Goal: Task Accomplishment & Management: Manage account settings

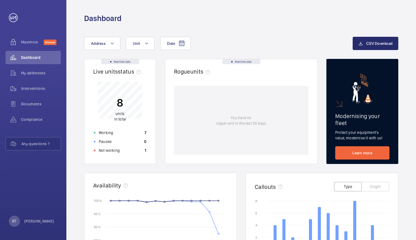
scroll to position [111, 0]
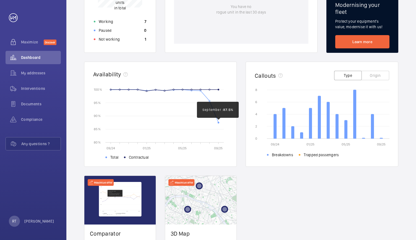
click at [218, 123] on circle at bounding box center [218, 122] width 1 height 1
click at [216, 120] on rect at bounding box center [169, 116] width 118 height 53
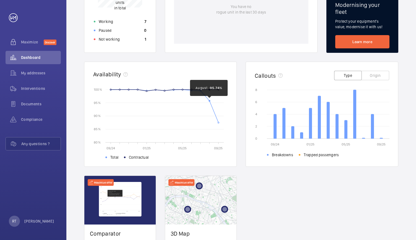
click at [209, 100] on circle at bounding box center [209, 100] width 1 height 1
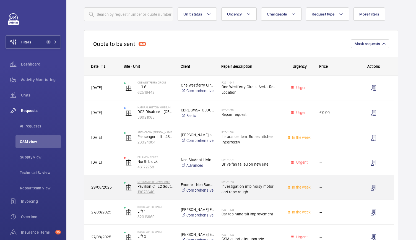
scroll to position [32, 0]
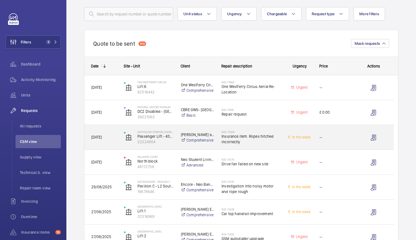
click at [169, 144] on div "Anthology Hale Works Passenger Lift - 43707824 23324804" at bounding box center [145, 137] width 56 height 23
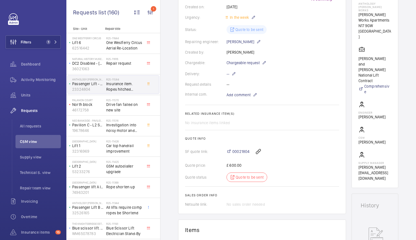
scroll to position [112, 0]
click at [231, 151] on link "00021804" at bounding box center [238, 152] width 23 height 6
click at [35, 40] on button "Filters 1" at bounding box center [33, 41] width 55 height 13
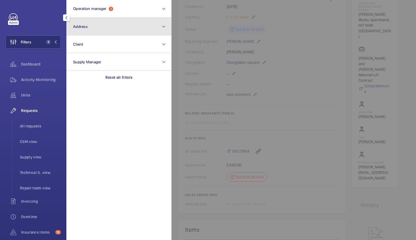
click at [100, 29] on button "Address" at bounding box center [118, 27] width 105 height 18
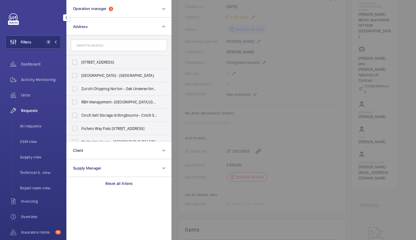
click at [87, 49] on input "text" at bounding box center [119, 46] width 96 height 12
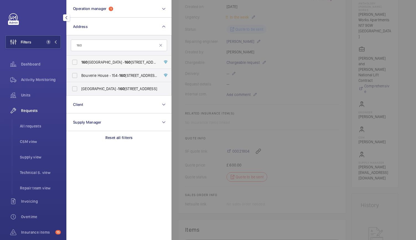
type input "160"
click at [97, 60] on span "160 Queen Victoria Street - 160 Queen Victoria Street, LONDON EC4V 4BF" at bounding box center [119, 62] width 76 height 6
click at [80, 60] on input "160 Queen Victoria Street - 160 Queen Victoria Street, LONDON EC4V 4BF" at bounding box center [74, 62] width 11 height 11
checkbox input "true"
click at [34, 74] on div "Activity Monitoring" at bounding box center [33, 79] width 55 height 13
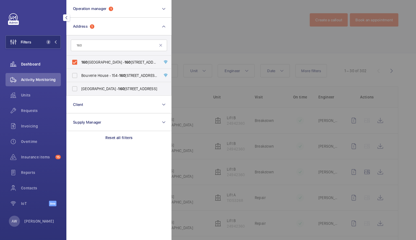
click at [32, 67] on div "Dashboard" at bounding box center [33, 64] width 55 height 13
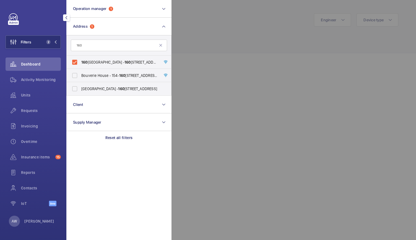
click at [230, 19] on div at bounding box center [380, 120] width 416 height 240
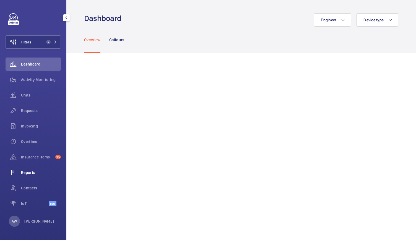
click at [30, 175] on span "Reports" at bounding box center [41, 173] width 40 height 6
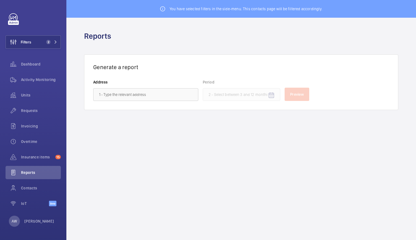
drag, startPoint x: 115, startPoint y: 102, endPoint x: 118, endPoint y: 97, distance: 5.8
click at [118, 97] on div "Generate a report Address Period Preview" at bounding box center [241, 83] width 314 height 56
click at [118, 97] on input "text" at bounding box center [145, 94] width 105 height 13
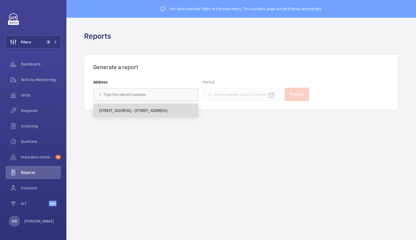
click at [118, 113] on span "160 Queen Victoria Street - 160 Queen Victoria Street, LONDON EC4V 4BF" at bounding box center [133, 111] width 68 height 6
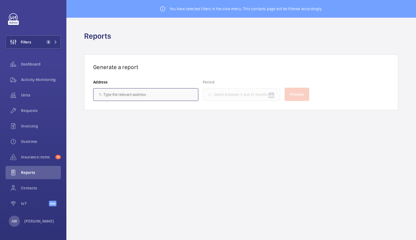
type input "160 Queen Victoria Street - 160 Queen Victoria Street, LONDON EC4V 4BF"
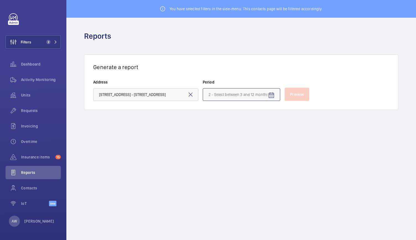
click at [231, 92] on input at bounding box center [241, 94] width 77 height 13
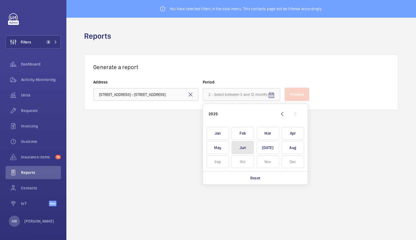
click at [250, 146] on span "Jun" at bounding box center [243, 147] width 22 height 13
click at [262, 149] on span "Jul" at bounding box center [268, 147] width 22 height 13
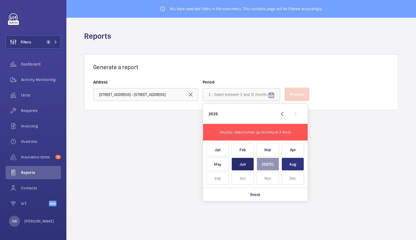
click at [286, 165] on span "Aug" at bounding box center [293, 164] width 22 height 13
type input "June 2025 - August 2025"
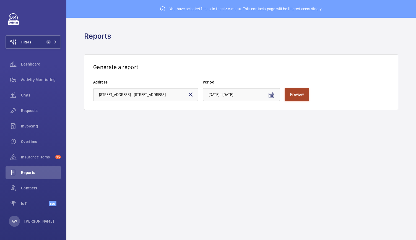
click at [299, 91] on button "Preview" at bounding box center [297, 94] width 25 height 13
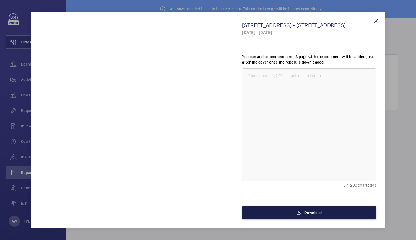
click at [331, 208] on button "Download" at bounding box center [309, 212] width 134 height 13
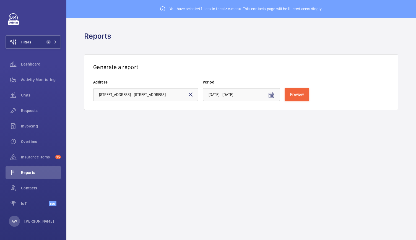
click at [227, 158] on wm-front-admin-reports "You have selected filters in the side-menu. This contacts page will be filtered…" at bounding box center [241, 120] width 350 height 240
click at [39, 76] on div "Activity Monitoring" at bounding box center [33, 79] width 55 height 13
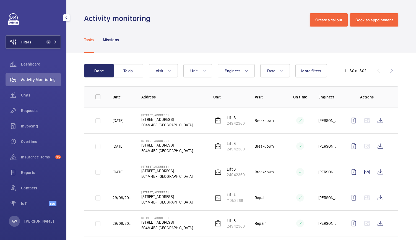
click at [54, 37] on button "Filters 2" at bounding box center [33, 41] width 55 height 13
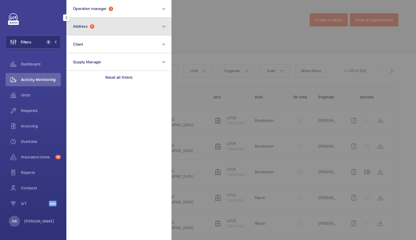
click at [99, 18] on button "Address 1" at bounding box center [118, 27] width 105 height 18
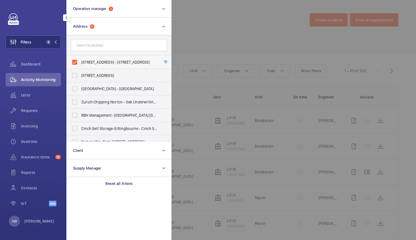
click at [75, 59] on label "160 Queen Victoria Street - 160 Queen Victoria Street, LONDON EC4V 4BF" at bounding box center [115, 62] width 96 height 13
click at [75, 59] on input "160 Queen Victoria Street - 160 Queen Victoria Street, LONDON EC4V 4BF" at bounding box center [74, 62] width 11 height 11
checkbox input "false"
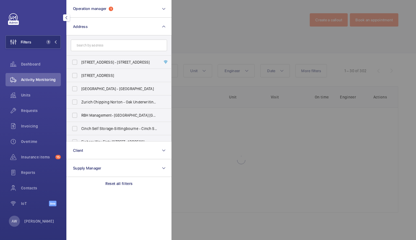
click at [226, 31] on div at bounding box center [380, 120] width 416 height 240
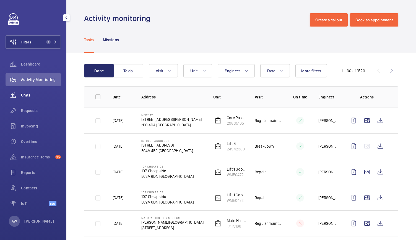
click at [20, 96] on wm-front-icon-button at bounding box center [13, 95] width 15 height 13
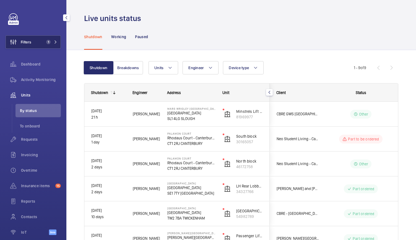
click at [48, 40] on span "1" at bounding box center [48, 42] width 4 height 4
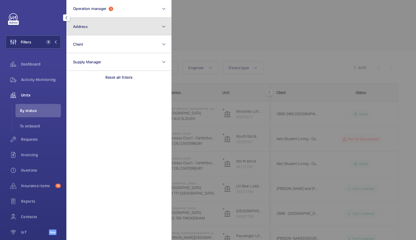
click at [101, 27] on button "Address" at bounding box center [118, 27] width 105 height 18
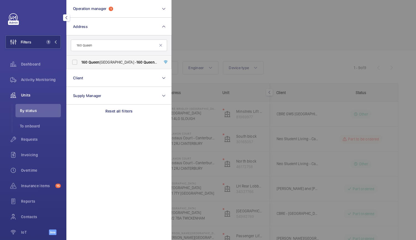
type input "160 Queen"
click at [98, 64] on span "Queen" at bounding box center [94, 62] width 11 height 4
click at [80, 64] on input "160 Queen Victoria Street - 160 Queen Victoria Street, LONDON EC4V 4BF" at bounding box center [74, 62] width 11 height 11
checkbox input "true"
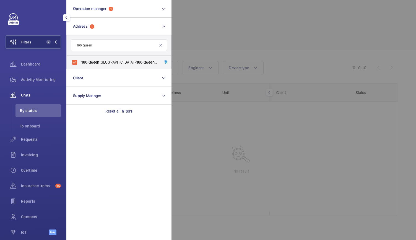
click at [197, 31] on div at bounding box center [380, 120] width 416 height 240
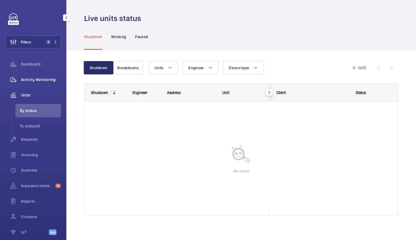
click at [52, 86] on div "Activity Monitoring" at bounding box center [33, 79] width 55 height 13
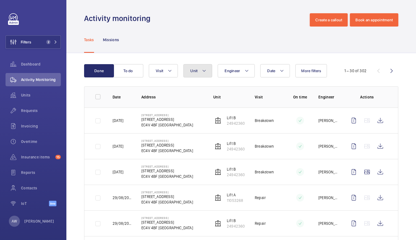
click at [201, 71] on button "Unit" at bounding box center [197, 70] width 29 height 13
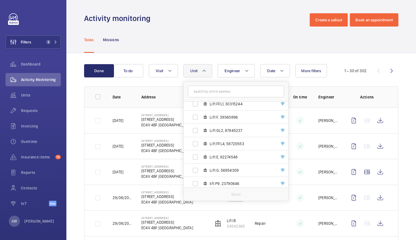
scroll to position [71, 0]
click at [219, 131] on span "Lift GL2, 87845237" at bounding box center [242, 131] width 64 height 6
click at [201, 131] on input "Lift GL2, 87845237" at bounding box center [195, 130] width 11 height 11
checkbox input "true"
click at [234, 38] on div "Tasks Missions" at bounding box center [241, 40] width 314 height 26
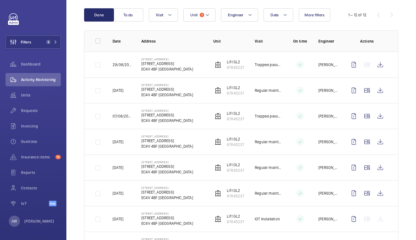
scroll to position [72, 0]
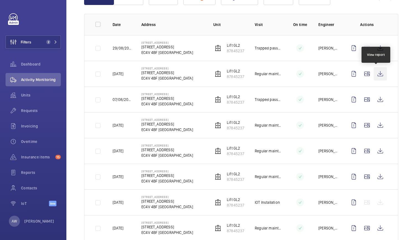
click at [380, 75] on wm-front-icon-button at bounding box center [380, 73] width 13 height 13
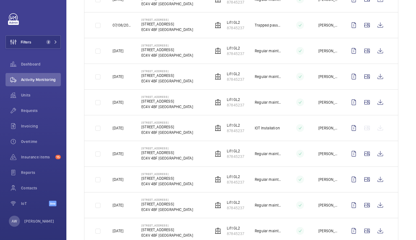
scroll to position [147, 0]
click at [374, 102] on wm-front-icon-button at bounding box center [380, 101] width 13 height 13
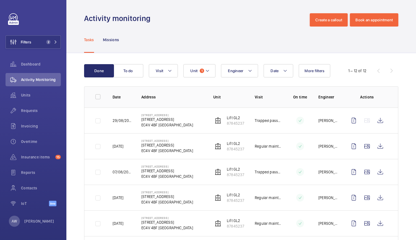
scroll to position [188, 0]
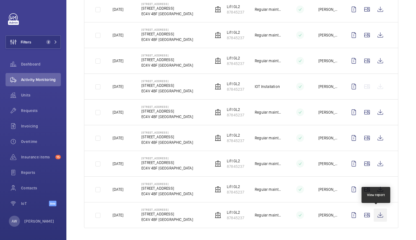
click at [376, 213] on wm-front-icon-button at bounding box center [380, 215] width 13 height 13
click at [181, 218] on p "EC4V 4BF LONDON" at bounding box center [167, 220] width 52 height 6
click at [282, 188] on td at bounding box center [296, 190] width 28 height 26
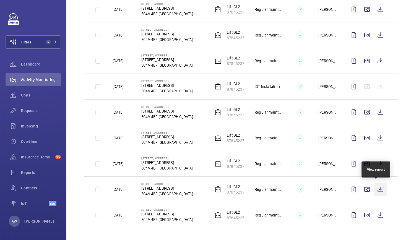
click at [375, 192] on wm-front-icon-button at bounding box center [380, 189] width 13 height 13
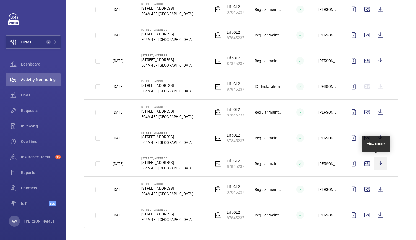
click at [376, 163] on wm-front-icon-button at bounding box center [380, 163] width 13 height 13
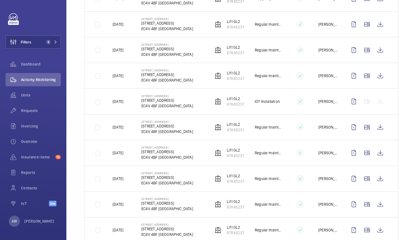
scroll to position [173, 0]
click at [376, 126] on wm-front-icon-button at bounding box center [380, 127] width 13 height 13
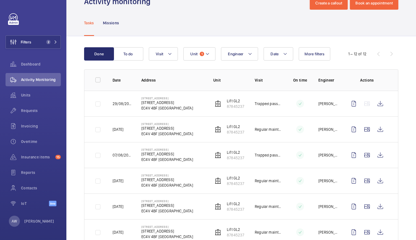
scroll to position [0, 0]
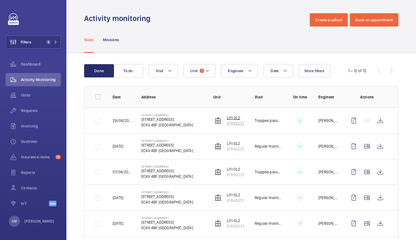
click at [237, 119] on p "Lift GL2" at bounding box center [235, 118] width 17 height 6
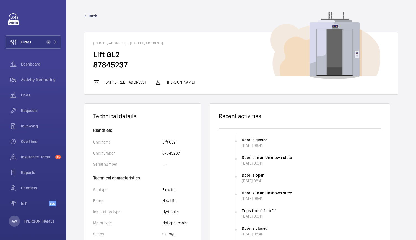
click at [93, 16] on span "Back" at bounding box center [93, 16] width 8 height 6
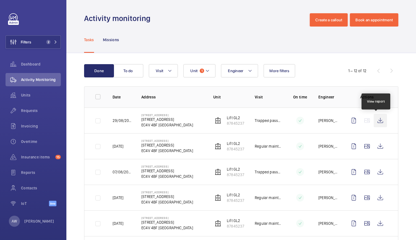
click at [380, 120] on wm-front-icon-button at bounding box center [380, 120] width 13 height 13
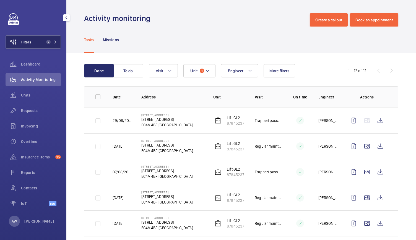
click at [52, 39] on button "Filters 2" at bounding box center [33, 41] width 55 height 13
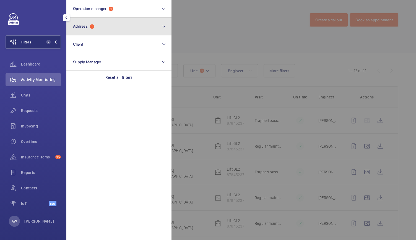
click at [97, 32] on button "Address 1" at bounding box center [118, 27] width 105 height 18
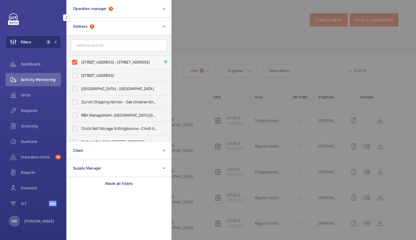
click at [74, 63] on label "160 Queen Victoria Street - 160 Queen Victoria Street, LONDON EC4V 4BF" at bounding box center [115, 62] width 96 height 13
click at [74, 63] on input "160 Queen Victoria Street - 160 Queen Victoria Street, LONDON EC4V 4BF" at bounding box center [74, 62] width 11 height 11
checkbox input "false"
click at [28, 113] on span "Requests" at bounding box center [41, 111] width 40 height 6
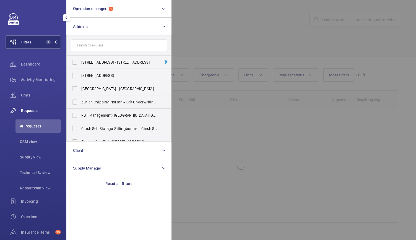
click at [256, 32] on div at bounding box center [380, 120] width 416 height 240
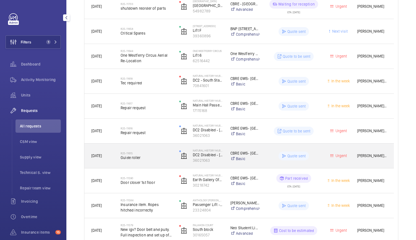
scroll to position [115, 0]
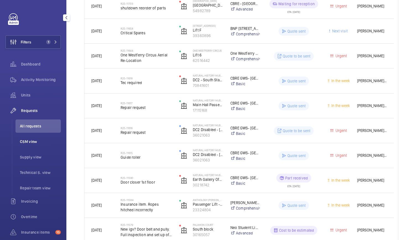
click at [25, 142] on span "CSM view" at bounding box center [40, 142] width 41 height 6
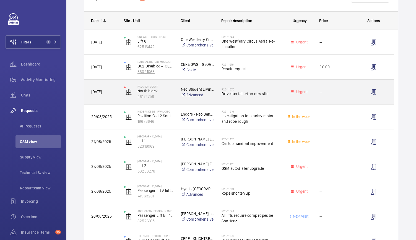
scroll to position [78, 0]
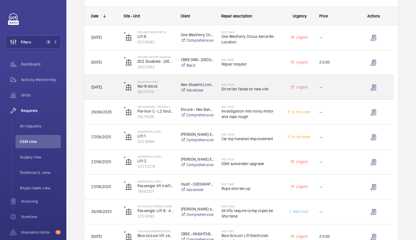
scroll to position [64, 0]
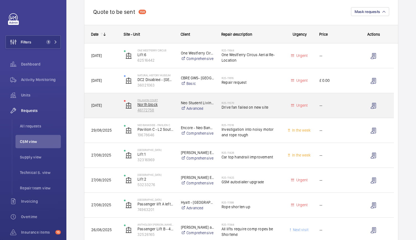
click at [173, 112] on p "46172758" at bounding box center [156, 110] width 36 height 6
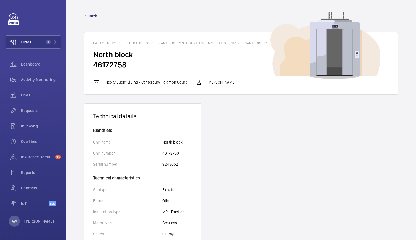
click at [88, 16] on link "Back" at bounding box center [241, 16] width 314 height 6
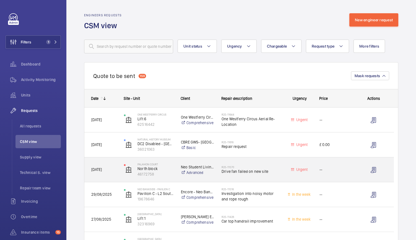
click at [115, 172] on span "01/09/2025" at bounding box center [103, 170] width 25 height 6
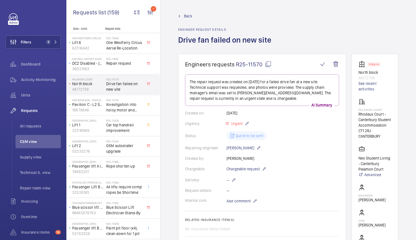
click at [187, 14] on span "Back" at bounding box center [188, 16] width 8 height 6
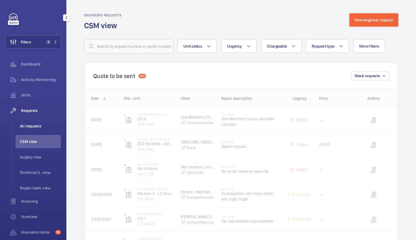
click at [40, 122] on li "All requests" at bounding box center [37, 126] width 45 height 13
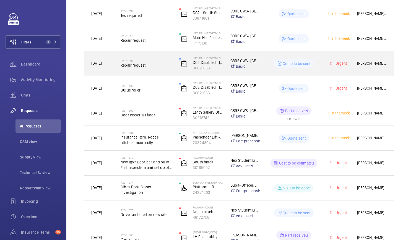
scroll to position [185, 0]
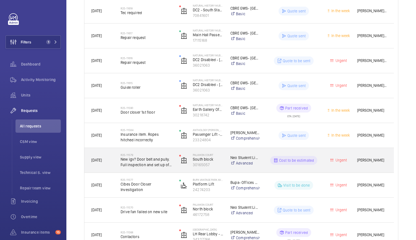
click at [96, 167] on div "01/09/2025" at bounding box center [99, 160] width 29 height 17
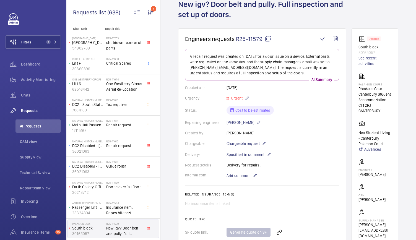
scroll to position [35, 0]
click at [256, 41] on span "R25-11579" at bounding box center [253, 39] width 35 height 7
click at [340, 131] on wm-front-card "Engineers requests R25-11579 A repair request was created on 2025-09-01 for a d…" at bounding box center [262, 164] width 168 height 270
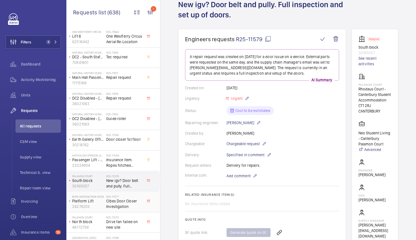
scroll to position [55, 0]
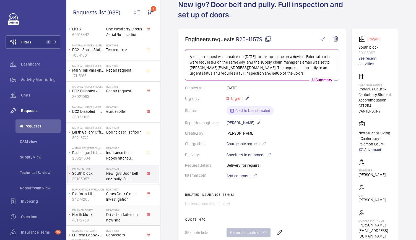
click at [103, 218] on p "46172758" at bounding box center [88, 220] width 32 height 6
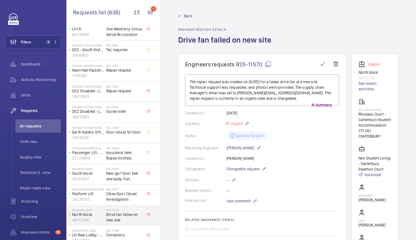
click at [253, 65] on span "R25-11570" at bounding box center [254, 64] width 36 height 7
type textarea "R25-11570"
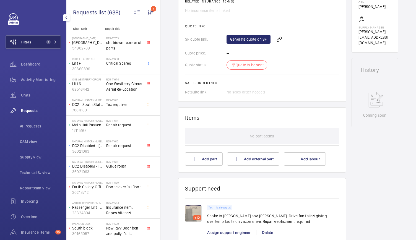
click at [47, 43] on span "1" at bounding box center [48, 42] width 4 height 4
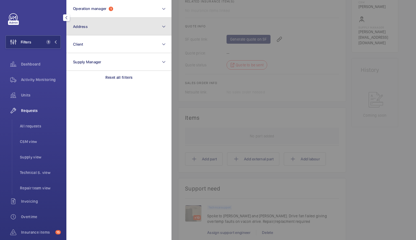
click at [106, 28] on button "Address" at bounding box center [118, 27] width 105 height 18
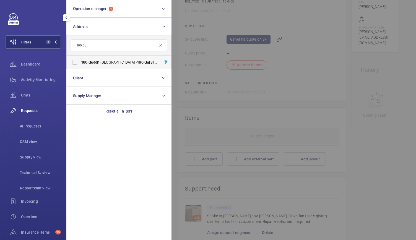
type input "160 qu"
click at [111, 59] on label "160 Qu een Victoria Street - 160 Qu een Victoria Street, LONDON EC4V 4BF" at bounding box center [115, 62] width 96 height 13
click at [80, 59] on input "160 Qu een Victoria Street - 160 Qu een Victoria Street, LONDON EC4V 4BF" at bounding box center [74, 62] width 11 height 11
checkbox input "true"
click at [243, 106] on div at bounding box center [380, 120] width 416 height 240
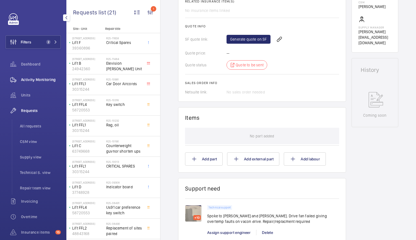
click at [39, 80] on span "Activity Monitoring" at bounding box center [41, 80] width 40 height 6
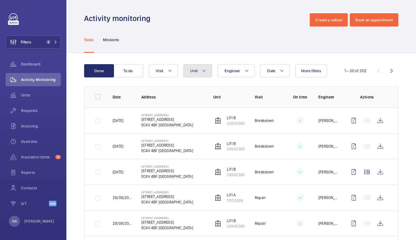
click at [201, 72] on button "Unit" at bounding box center [197, 70] width 29 height 13
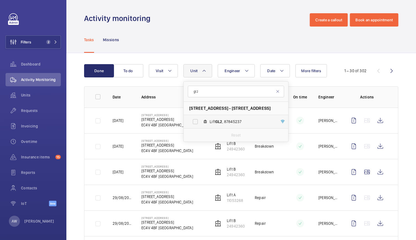
type input "gl2"
click at [220, 121] on span "GL2" at bounding box center [219, 122] width 7 height 4
click at [201, 121] on input "Lift GL2 , 87845237" at bounding box center [195, 121] width 11 height 11
checkbox input "true"
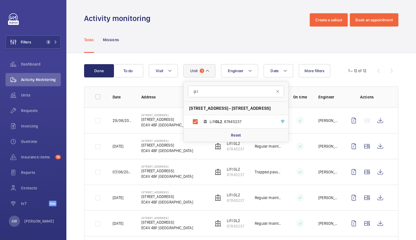
click at [217, 43] on div "Tasks Missions" at bounding box center [241, 40] width 314 height 26
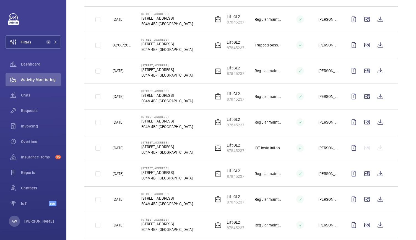
scroll to position [188, 0]
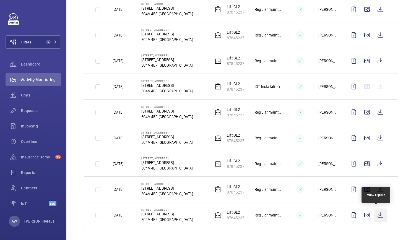
click at [376, 214] on wm-front-icon-button at bounding box center [380, 215] width 13 height 13
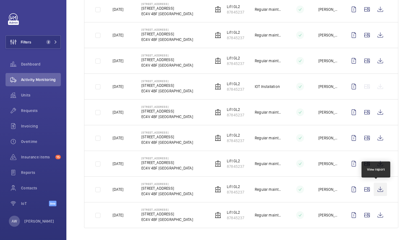
click at [377, 190] on wm-front-icon-button at bounding box center [380, 189] width 13 height 13
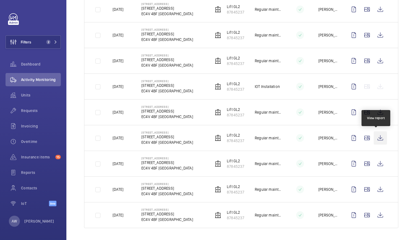
click at [377, 137] on wm-front-icon-button at bounding box center [380, 137] width 13 height 13
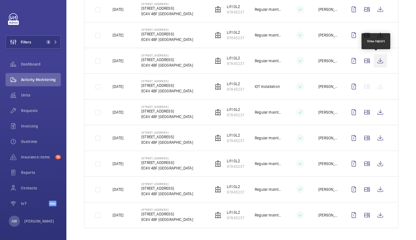
click at [377, 60] on wm-front-icon-button at bounding box center [380, 60] width 13 height 13
click at [230, 82] on p "Lift GL2" at bounding box center [235, 84] width 17 height 6
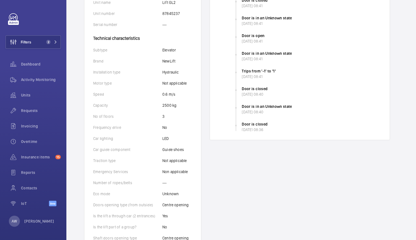
scroll to position [138, 0]
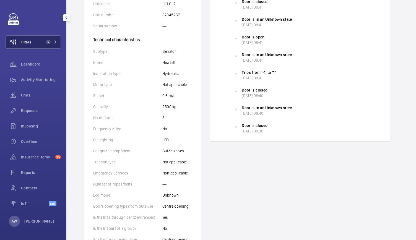
click at [37, 39] on button "Filters 2" at bounding box center [33, 41] width 55 height 13
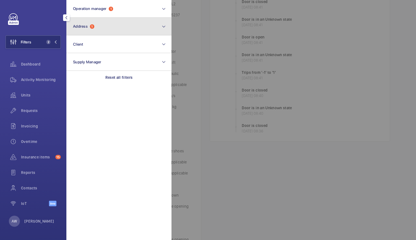
click at [89, 29] on button "Address 1" at bounding box center [118, 27] width 105 height 18
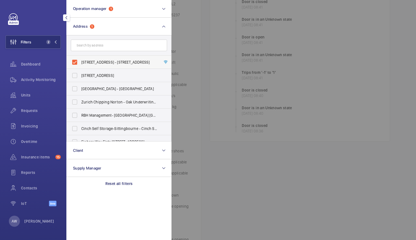
click at [73, 61] on label "160 Queen Victoria Street - 160 Queen Victoria Street, LONDON EC4V 4BF" at bounding box center [115, 62] width 96 height 13
click at [73, 61] on input "160 Queen Victoria Street - 160 Queen Victoria Street, LONDON EC4V 4BF" at bounding box center [74, 62] width 11 height 11
checkbox input "false"
click at [47, 78] on span "Activity Monitoring" at bounding box center [41, 80] width 40 height 6
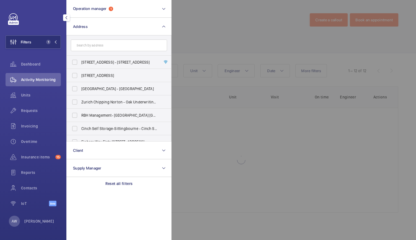
click at [239, 30] on div at bounding box center [380, 120] width 416 height 240
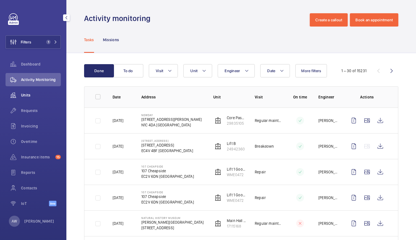
click at [25, 94] on span "Units" at bounding box center [41, 95] width 40 height 6
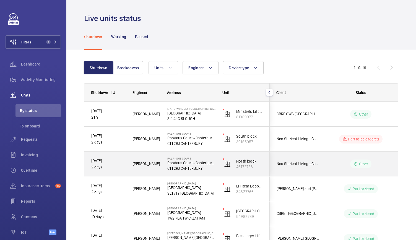
click at [162, 176] on div "Palamon Court Rhodaus Court - Canterbury Student Accommodation CT1 2RJ CANTERBU…" at bounding box center [188, 164] width 55 height 25
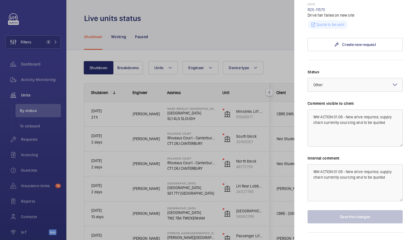
scroll to position [196, 0]
click at [291, 162] on div at bounding box center [208, 120] width 416 height 240
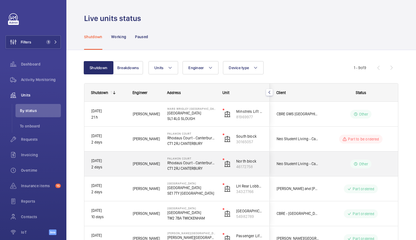
scroll to position [51, 0]
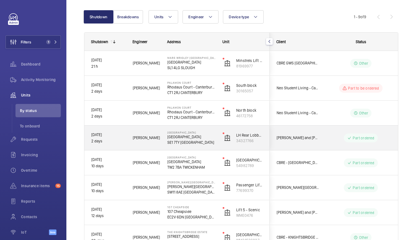
click at [214, 147] on div "Peninsula Heights Peninsula Heights SE1 7TY LONDON" at bounding box center [188, 138] width 55 height 25
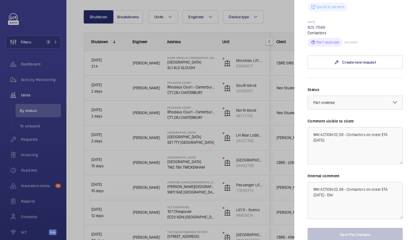
scroll to position [210, 0]
click at [335, 127] on textarea "WM ACTION 02.09 - Contactors on order ETA Wednesday." at bounding box center [355, 145] width 95 height 37
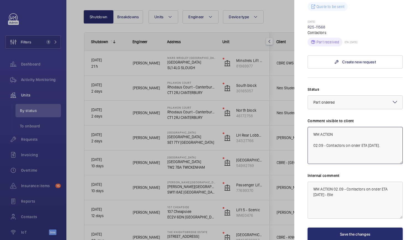
click at [335, 127] on textarea "WM ACTION 02.09 - Contactors on order ETA Wednesday." at bounding box center [355, 145] width 95 height 37
type textarea "WM ACTION 03.09 - Contacts to be fitted 04/09 02.09 - Contactors on order ETA W…"
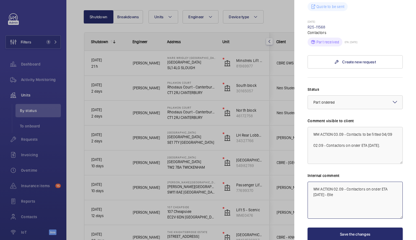
click at [333, 182] on textarea "WM ACTION 02.09 - Contactors on order ETA Tuesday - Elle" at bounding box center [355, 200] width 95 height 37
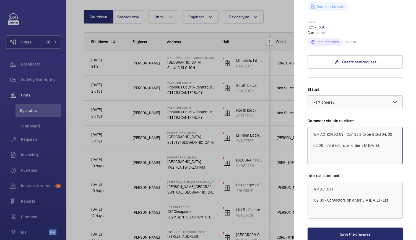
drag, startPoint x: 335, startPoint y: 115, endPoint x: 392, endPoint y: 117, distance: 57.0
click at [392, 127] on textarea "WM ACTION 03.09 - Contacts to be fitted 04/09 02.09 - Contactors on order ETA W…" at bounding box center [355, 145] width 95 height 37
click at [341, 182] on textarea "WM ACTION 02.09 - Contactors on order ETA Tuesday - Elle" at bounding box center [355, 200] width 95 height 37
paste textarea "03.09 - Contacts to be fitted 04/09"
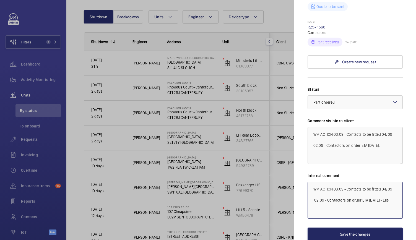
type textarea "WM ACTION 03.09 - Contacts to be fitted 04/09 02.09 - Contactors on order ETA T…"
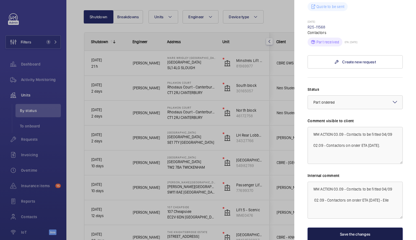
click at [317, 228] on button "Save the changes" at bounding box center [355, 234] width 95 height 13
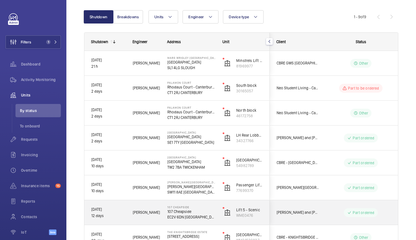
scroll to position [107, 0]
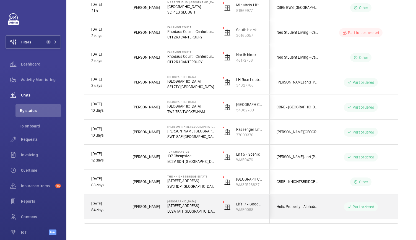
click at [214, 202] on p "Alphabeta Building" at bounding box center [191, 201] width 48 height 3
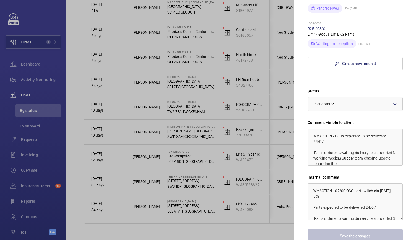
scroll to position [288, 0]
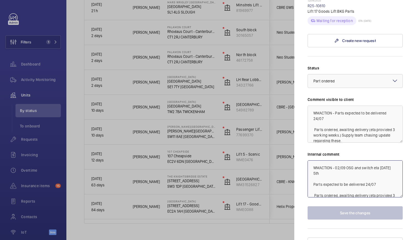
drag, startPoint x: 338, startPoint y: 164, endPoint x: 311, endPoint y: 151, distance: 30.2
click at [311, 160] on textarea "WMACTION - 02/09 OSG and switch eta 03/09 Fri 5th Parts expected to be delivere…" at bounding box center [355, 178] width 95 height 37
click at [331, 164] on textarea "WMACTION - 02/09 OSG and switch eta 03/09 Fri 5th Parts expected to be delivere…" at bounding box center [355, 178] width 95 height 37
drag, startPoint x: 331, startPoint y: 164, endPoint x: 310, endPoint y: 155, distance: 22.1
click at [310, 160] on textarea "WMACTION - 02/09 OSG and switch eta 03/09 Fri 5th Parts expected to be delivere…" at bounding box center [355, 178] width 95 height 37
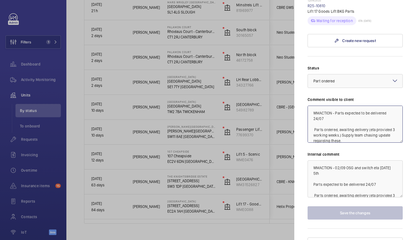
click at [334, 106] on textarea "WMACTION - Parts expected to be delivered 24/07 Parts ordered, awaiting deliver…" at bounding box center [355, 124] width 95 height 37
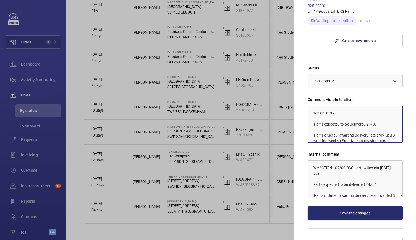
click at [338, 106] on textarea "WMACTION - Parts expected to be delivered 24/07 Parts ordered, awaiting deliver…" at bounding box center [355, 124] width 95 height 37
paste textarea "WMACTION - 02/09 OSG and switch eta 03/09 Fri 5th"
drag, startPoint x: 333, startPoint y: 103, endPoint x: 308, endPoint y: 99, distance: 25.8
click at [308, 106] on textarea "WMACTION -WMACTION - 02/09 OSG and switch eta 03/09 Fri 5th Parts expected to b…" at bounding box center [355, 124] width 95 height 37
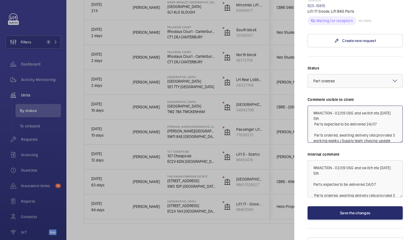
click at [339, 106] on textarea "WMACTION - 02/09 OSG and switch eta 03/09 Fri 5th Parts expected to be delivere…" at bounding box center [355, 124] width 95 height 37
click at [325, 109] on textarea "WMACTION - 03/09 OSG and switch eta 03/09 Fri 5th Parts expected to be delivere…" at bounding box center [355, 124] width 95 height 37
click at [338, 109] on textarea "WMACTION - 03/09 OSG and switch eta 03/09 Fri 5th provisonally booked repairs a…" at bounding box center [355, 124] width 95 height 37
type textarea "WMACTION - 03/09 OSG and switch eta 03/09 Fri 5th provisionally booked repairs …"
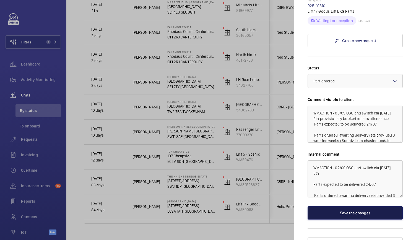
click at [347, 206] on button "Save the changes" at bounding box center [355, 212] width 95 height 13
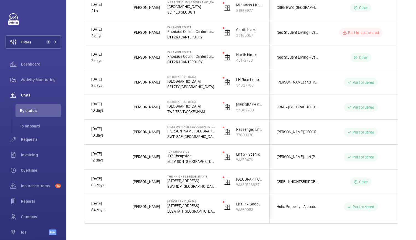
scroll to position [0, 0]
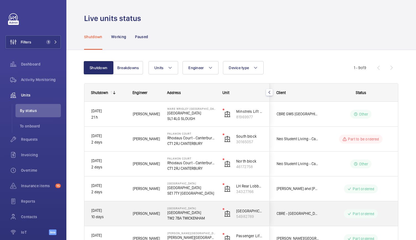
click at [277, 218] on div "CBRE - Twickenham" at bounding box center [294, 213] width 49 height 17
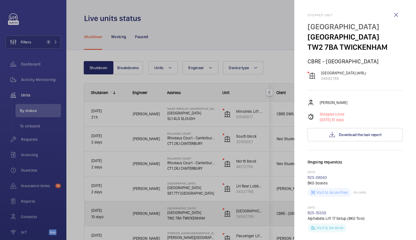
click at [277, 218] on mat-sidenav-container "Filters 1 Dashboard Activity Monitoring Units By status To onboard Requests Inv…" at bounding box center [208, 120] width 416 height 240
click at [277, 218] on div at bounding box center [208, 120] width 416 height 240
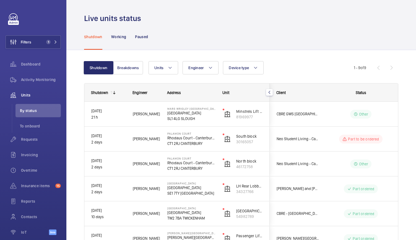
click at [277, 218] on div at bounding box center [208, 120] width 416 height 240
click at [277, 218] on mat-sidenav-container "Filters 1 Dashboard Activity Monitoring Units By status To onboard Requests Inv…" at bounding box center [208, 120] width 416 height 240
click at [44, 44] on span "1" at bounding box center [47, 42] width 7 height 4
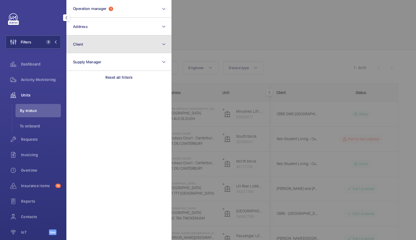
click at [85, 37] on button "Client" at bounding box center [118, 44] width 105 height 18
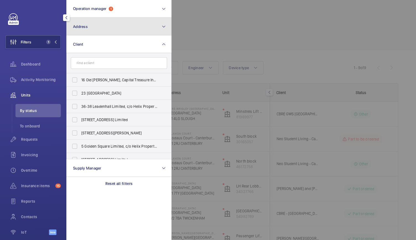
click at [88, 34] on button "Address" at bounding box center [118, 27] width 105 height 18
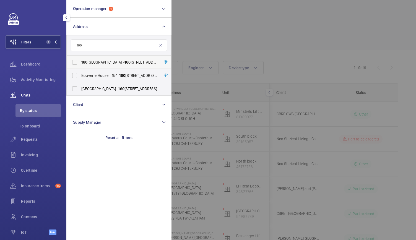
type input "160"
click at [99, 59] on span "160 Queen Victoria Street - 160 Queen Victoria Street, LONDON EC4V 4BF" at bounding box center [119, 62] width 76 height 6
click at [80, 59] on input "160 Queen Victoria Street - 160 Queen Victoria Street, LONDON EC4V 4BF" at bounding box center [74, 62] width 11 height 11
click at [99, 59] on span "160 Queen Victoria Street - 160 Queen Victoria Street, LONDON EC4V 4BF" at bounding box center [119, 62] width 76 height 6
click at [80, 59] on input "160 Queen Victoria Street - 160 Queen Victoria Street, LONDON EC4V 4BF" at bounding box center [74, 62] width 11 height 11
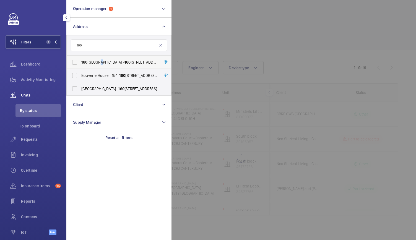
click at [99, 59] on span "160 Queen Victoria Street - 160 Queen Victoria Street, LONDON EC4V 4BF" at bounding box center [119, 62] width 76 height 6
click at [80, 59] on input "160 Queen Victoria Street - 160 Queen Victoria Street, LONDON EC4V 4BF" at bounding box center [74, 62] width 11 height 11
checkbox input "true"
click at [210, 23] on div at bounding box center [380, 120] width 416 height 240
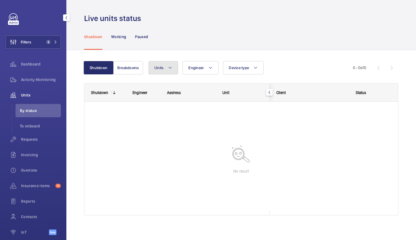
click at [156, 73] on button "Units" at bounding box center [164, 67] width 30 height 13
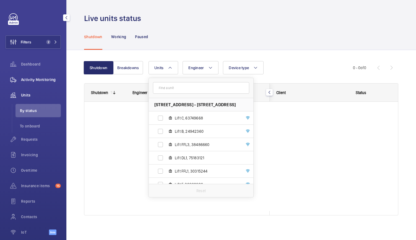
click at [36, 80] on span "Activity Monitoring" at bounding box center [41, 80] width 40 height 6
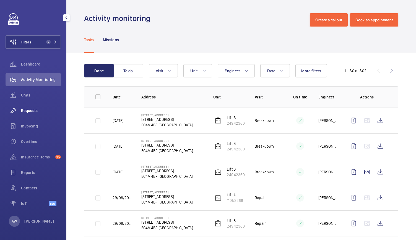
click at [37, 113] on span "Requests" at bounding box center [41, 111] width 40 height 6
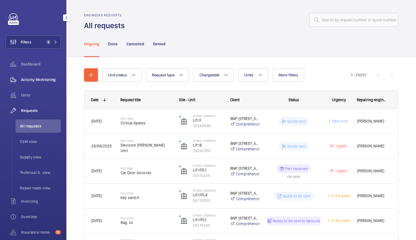
click at [53, 78] on span "Activity Monitoring" at bounding box center [41, 80] width 40 height 6
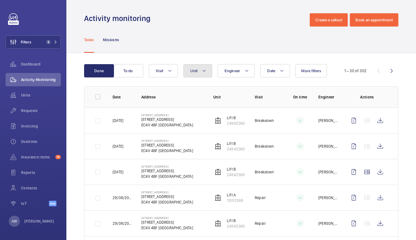
click at [198, 69] on button "Unit" at bounding box center [197, 70] width 29 height 13
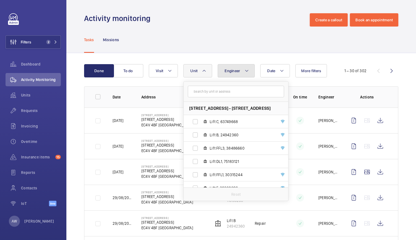
click at [238, 73] on span "Engineer" at bounding box center [232, 71] width 15 height 4
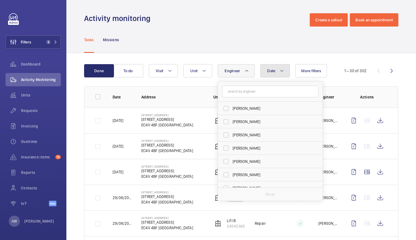
click at [268, 67] on button "Date" at bounding box center [275, 70] width 30 height 13
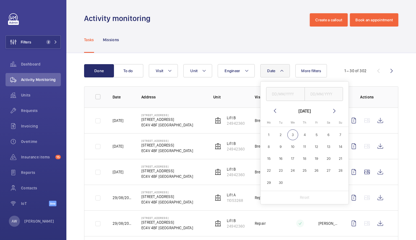
click at [273, 112] on mat-icon at bounding box center [275, 111] width 7 height 7
click at [315, 134] on span "1" at bounding box center [316, 134] width 11 height 11
type input "01/08/2025"
click at [342, 185] on span "31" at bounding box center [340, 182] width 11 height 11
type input "31/08/2025"
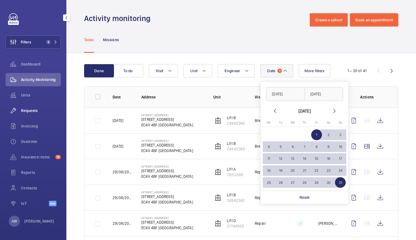
click at [40, 113] on span "Requests" at bounding box center [41, 111] width 40 height 6
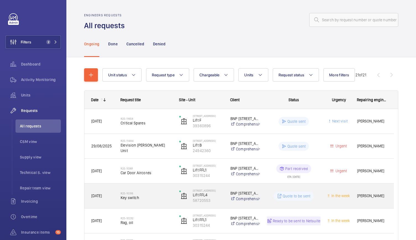
click at [151, 201] on div "R25-10316 Key switch" at bounding box center [146, 196] width 51 height 16
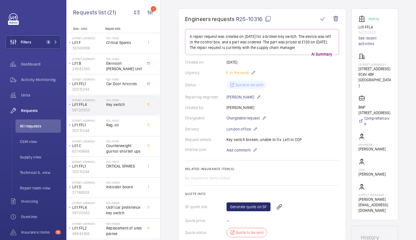
scroll to position [42, 0]
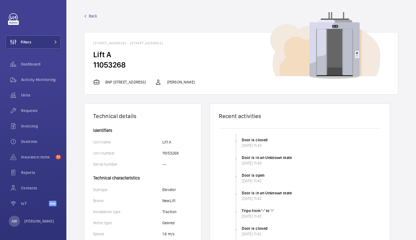
click at [90, 17] on span "Back" at bounding box center [93, 16] width 8 height 6
